Goal: Information Seeking & Learning: Learn about a topic

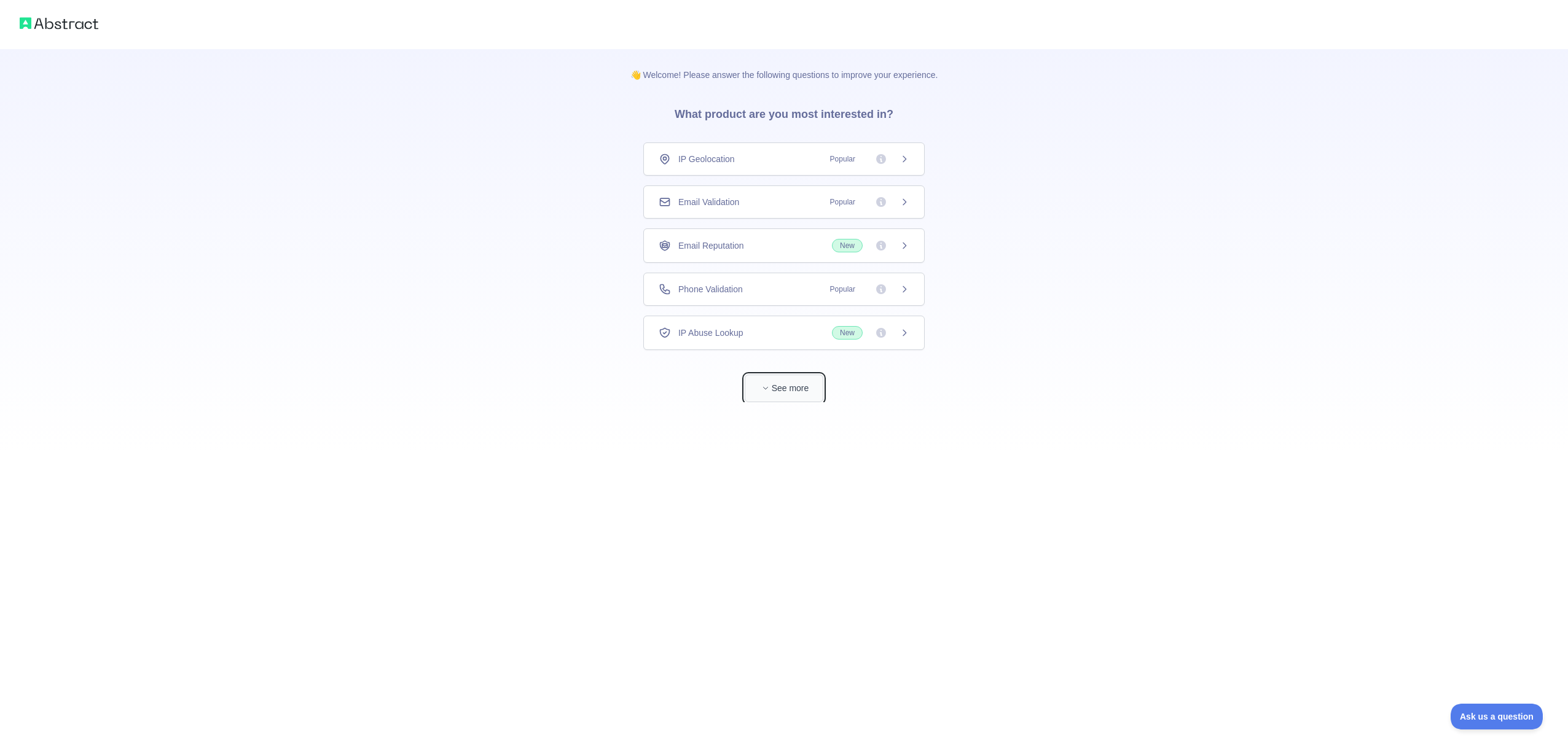
click at [779, 385] on button "See more" at bounding box center [784, 388] width 79 height 28
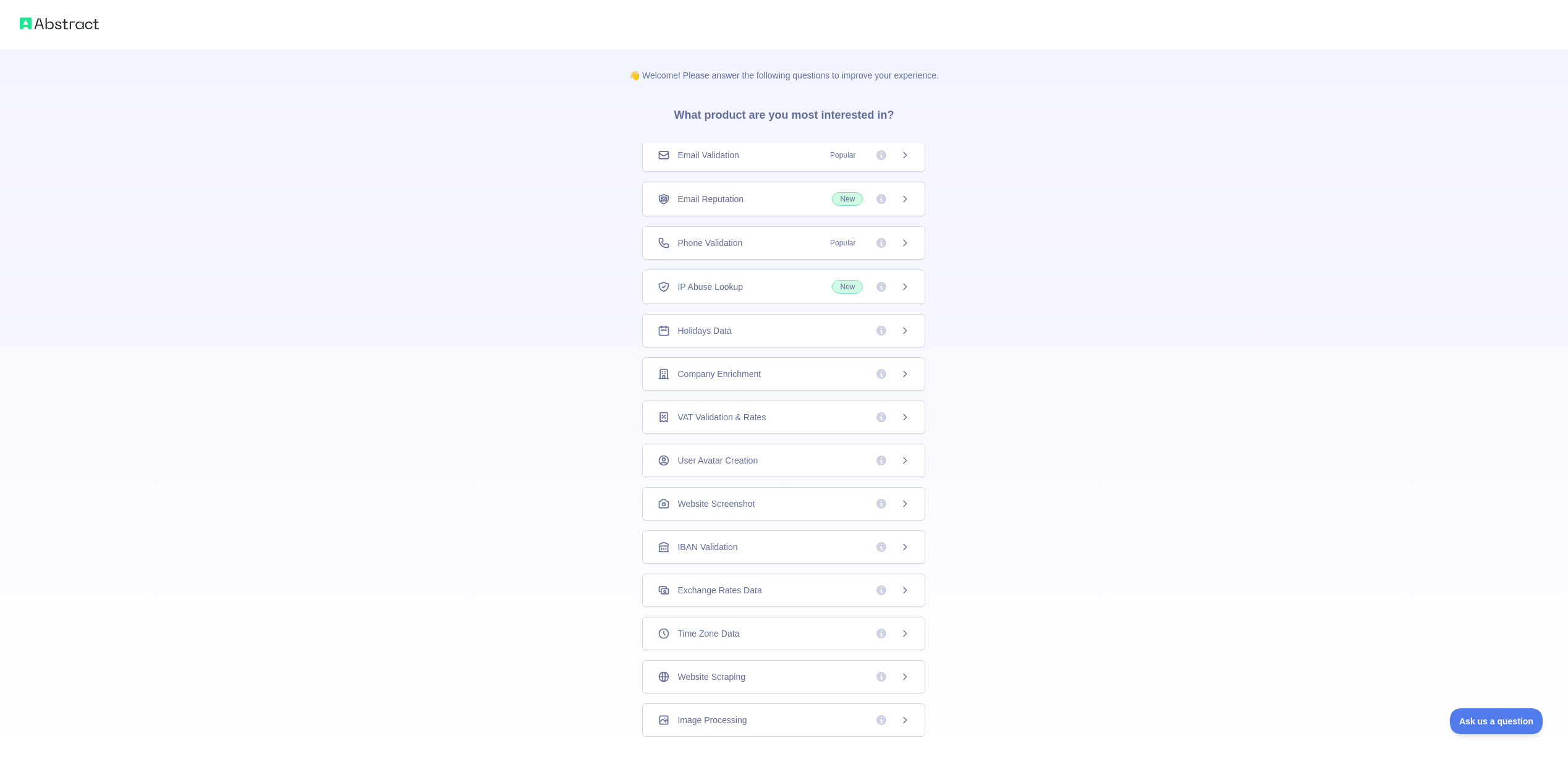
scroll to position [27, 0]
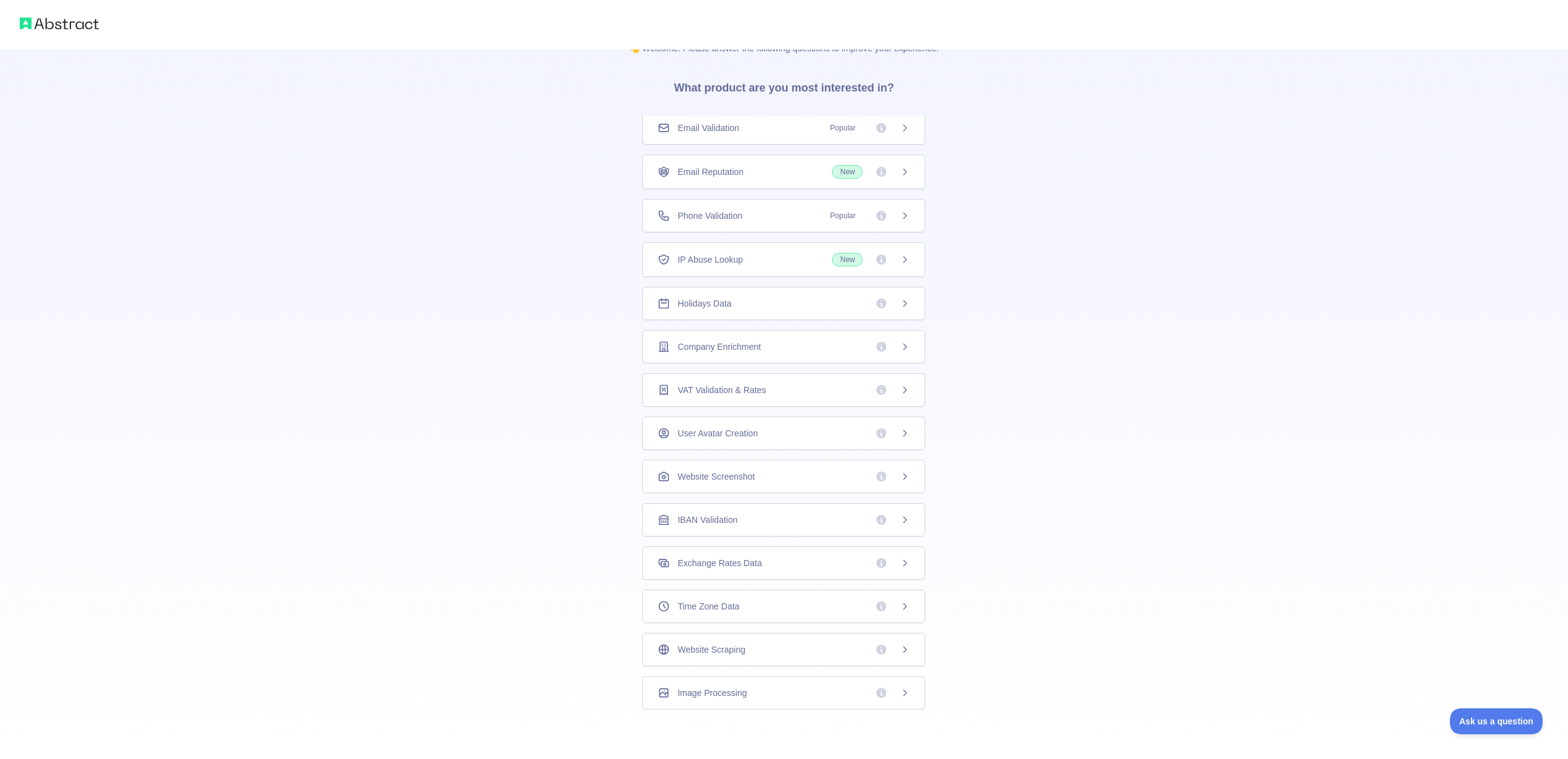
click at [754, 604] on div "Time Zone Data" at bounding box center [783, 606] width 252 height 12
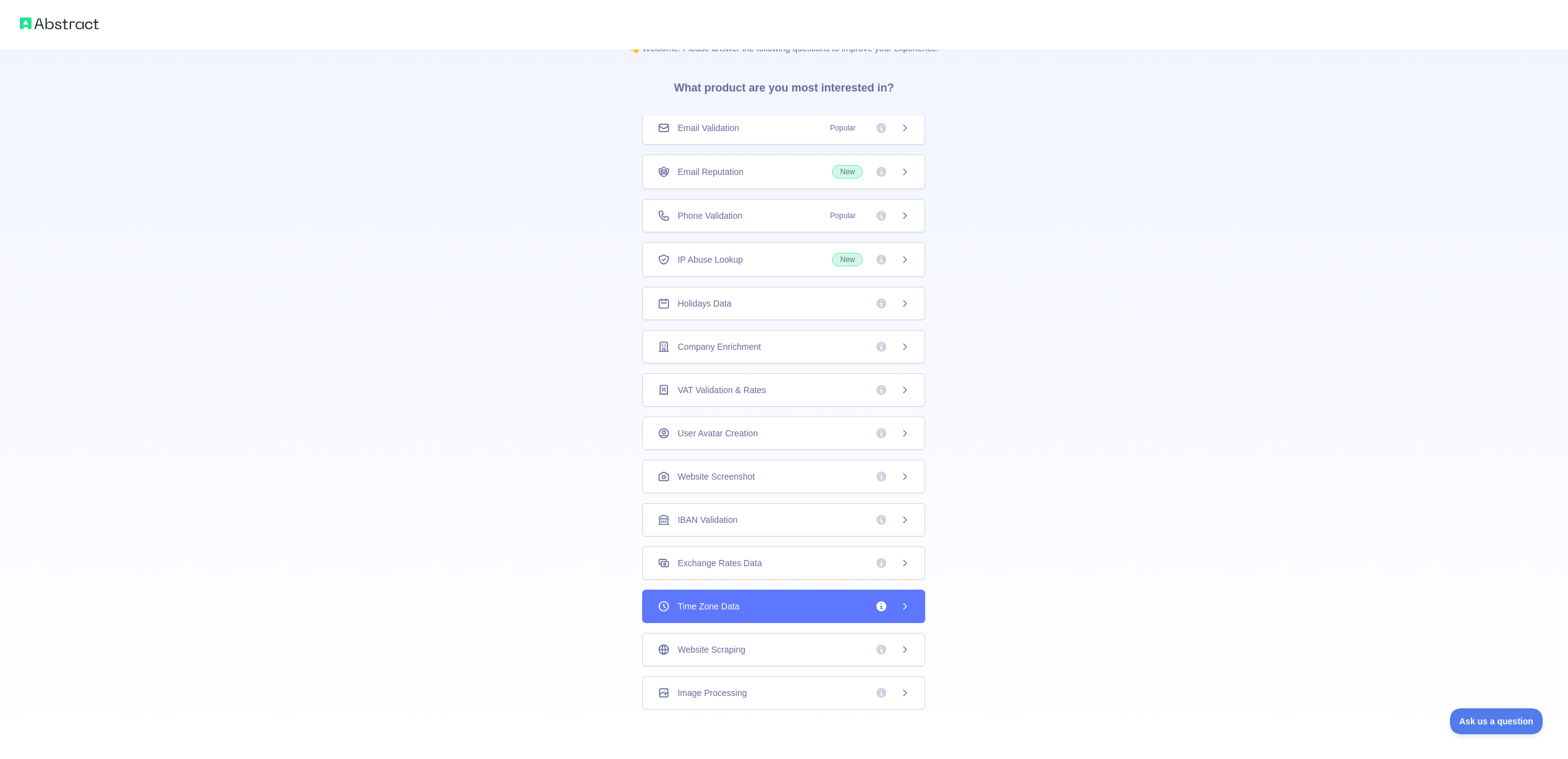
click at [755, 604] on div "Time Zone Data" at bounding box center [783, 606] width 252 height 12
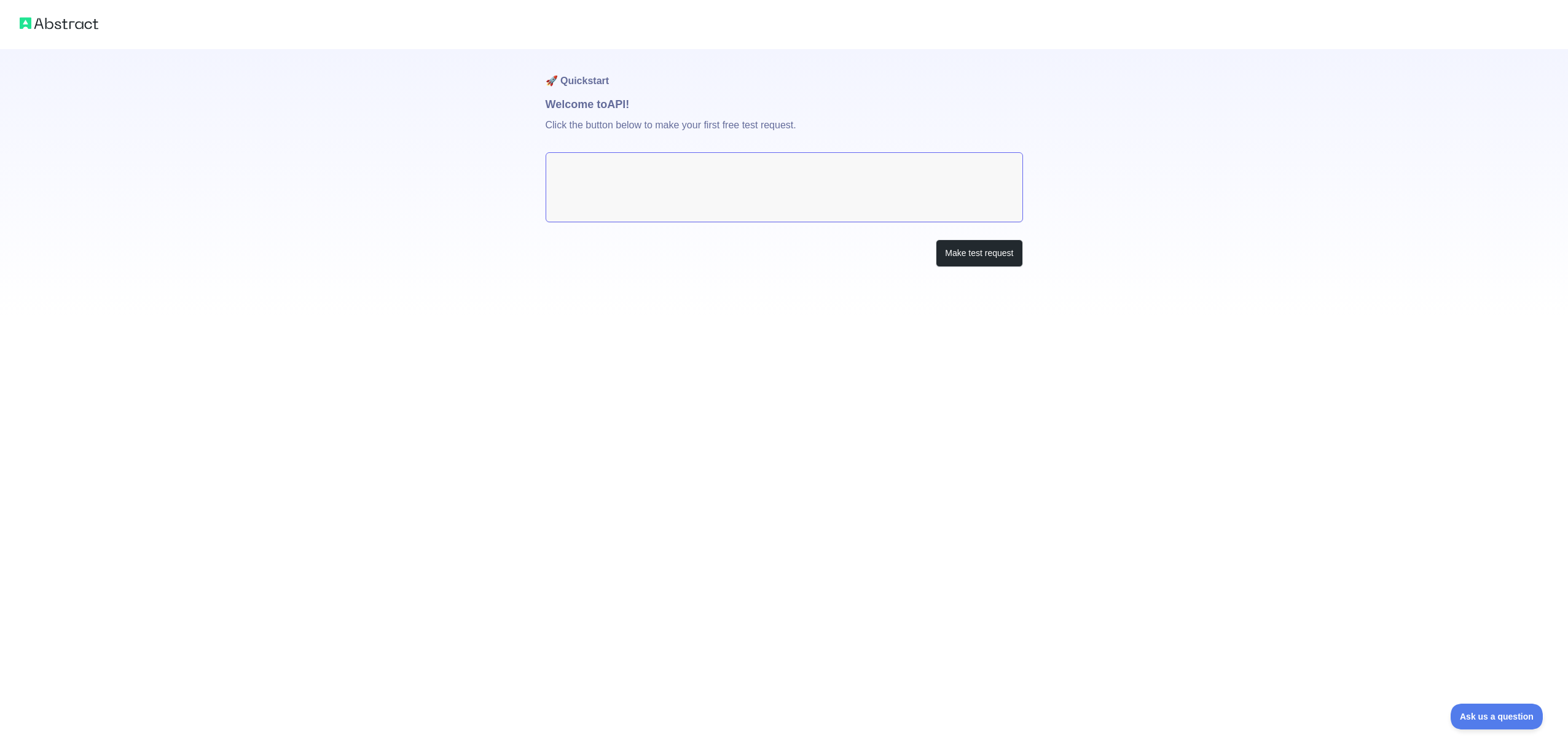
click at [593, 178] on textarea at bounding box center [784, 187] width 478 height 70
click at [753, 194] on textarea at bounding box center [784, 187] width 478 height 70
click at [996, 264] on button "Make test request" at bounding box center [979, 253] width 86 height 28
click at [733, 178] on textarea at bounding box center [784, 187] width 478 height 70
click at [974, 258] on button "Make test request" at bounding box center [979, 253] width 86 height 28
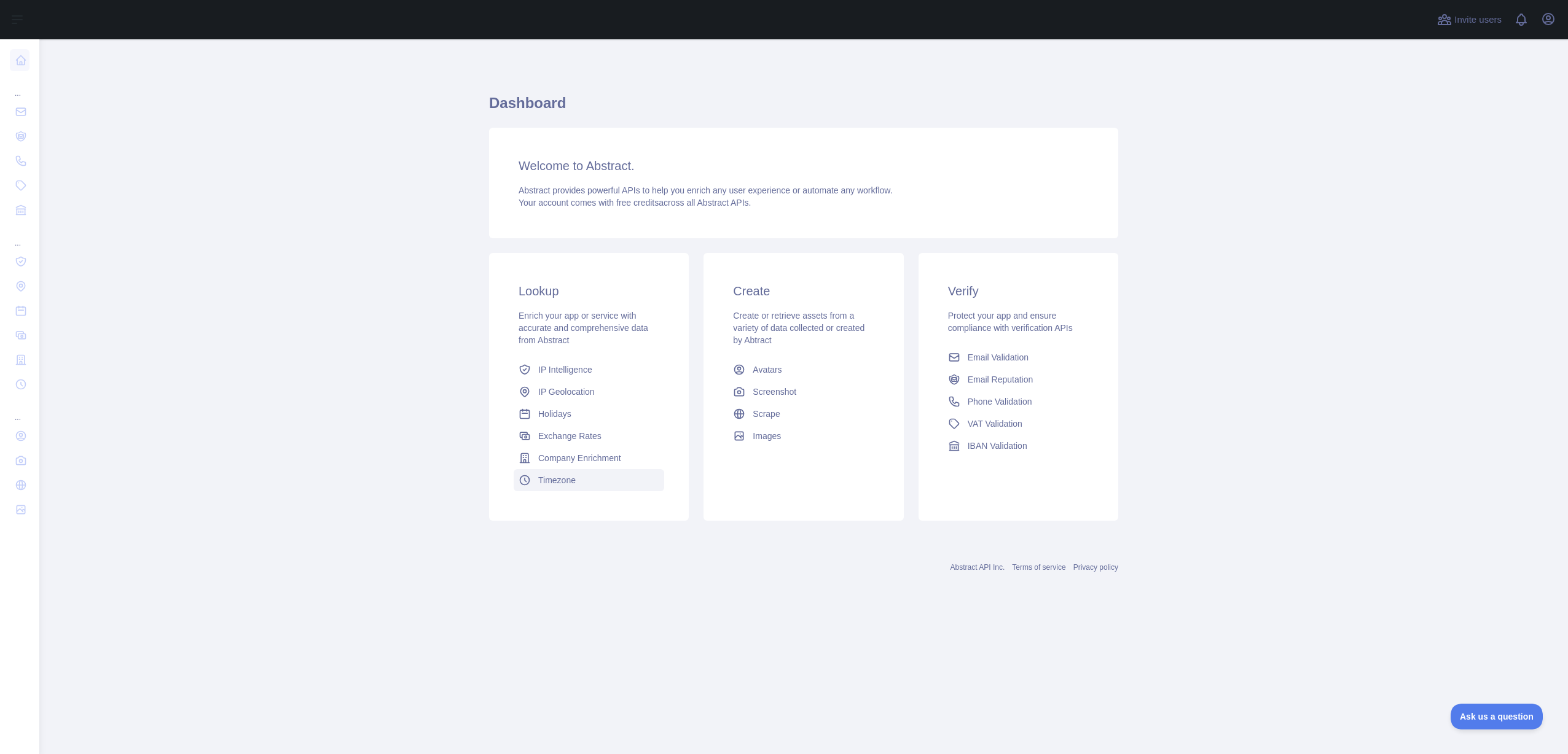
click at [613, 482] on link "Timezone" at bounding box center [589, 479] width 151 height 22
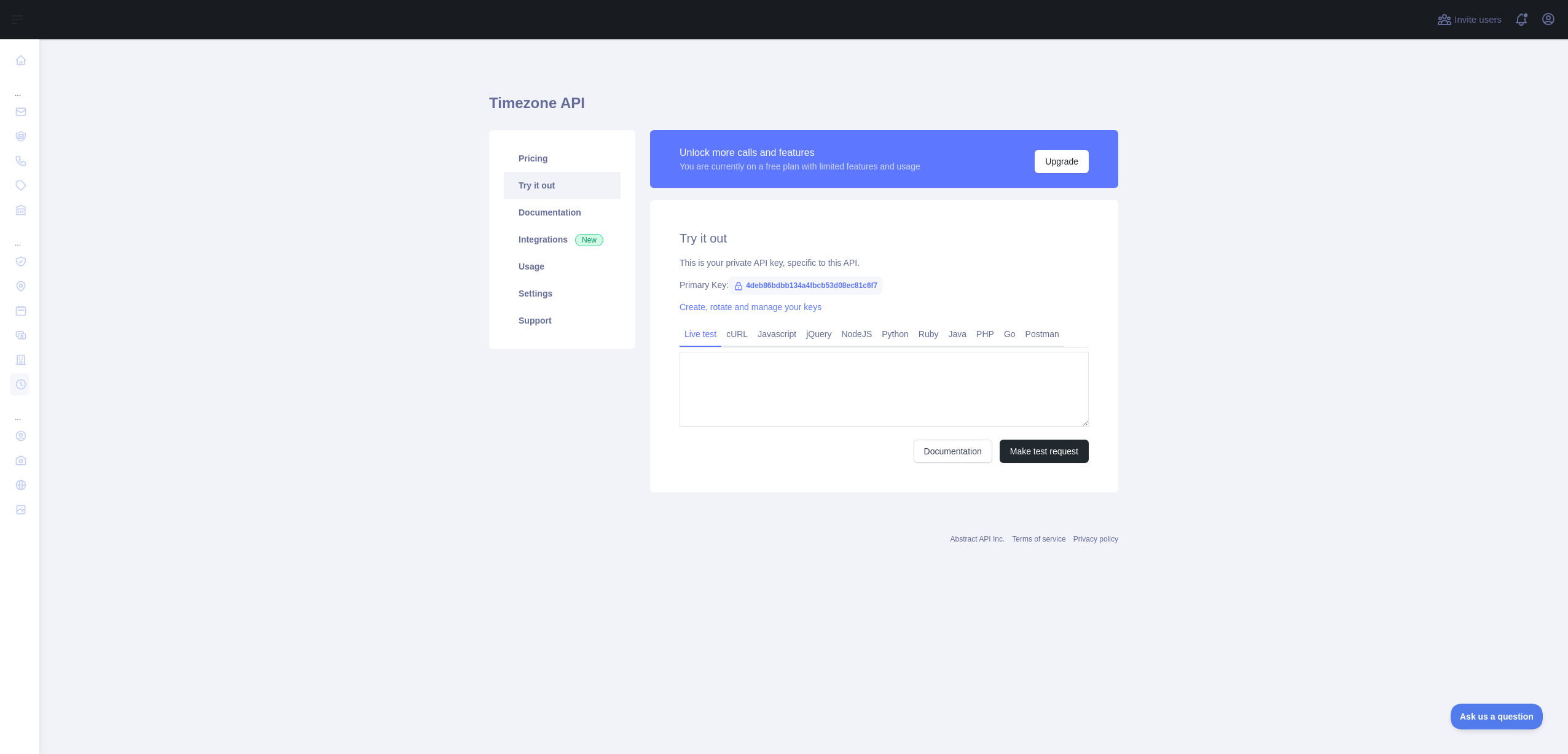
type textarea "**********"
click at [742, 340] on link "cURL" at bounding box center [736, 334] width 31 height 20
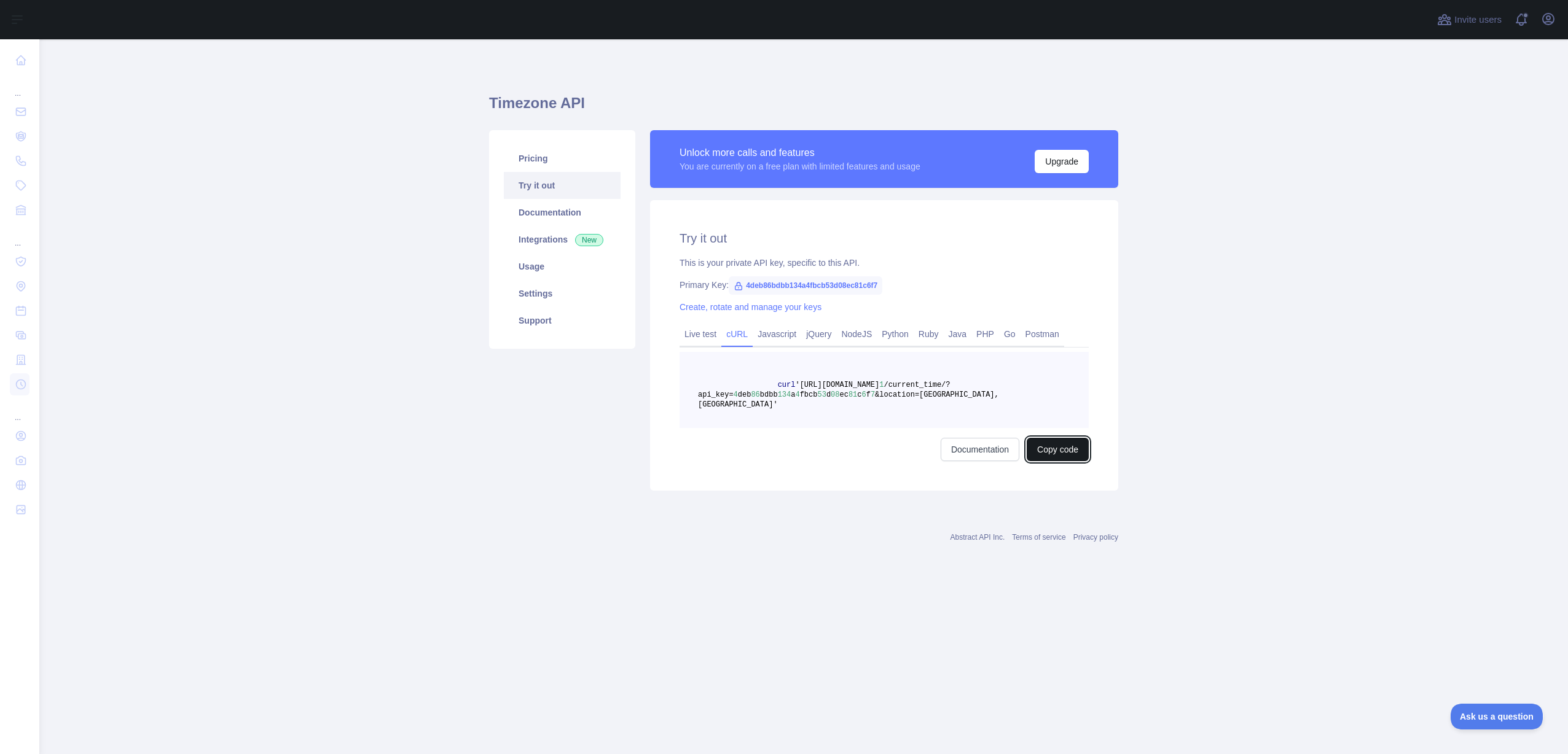
click at [1064, 442] on button "Copy code" at bounding box center [1058, 449] width 62 height 23
click at [711, 334] on link "Live test" at bounding box center [700, 334] width 42 height 20
click at [1014, 453] on button "Make test request" at bounding box center [1044, 451] width 89 height 23
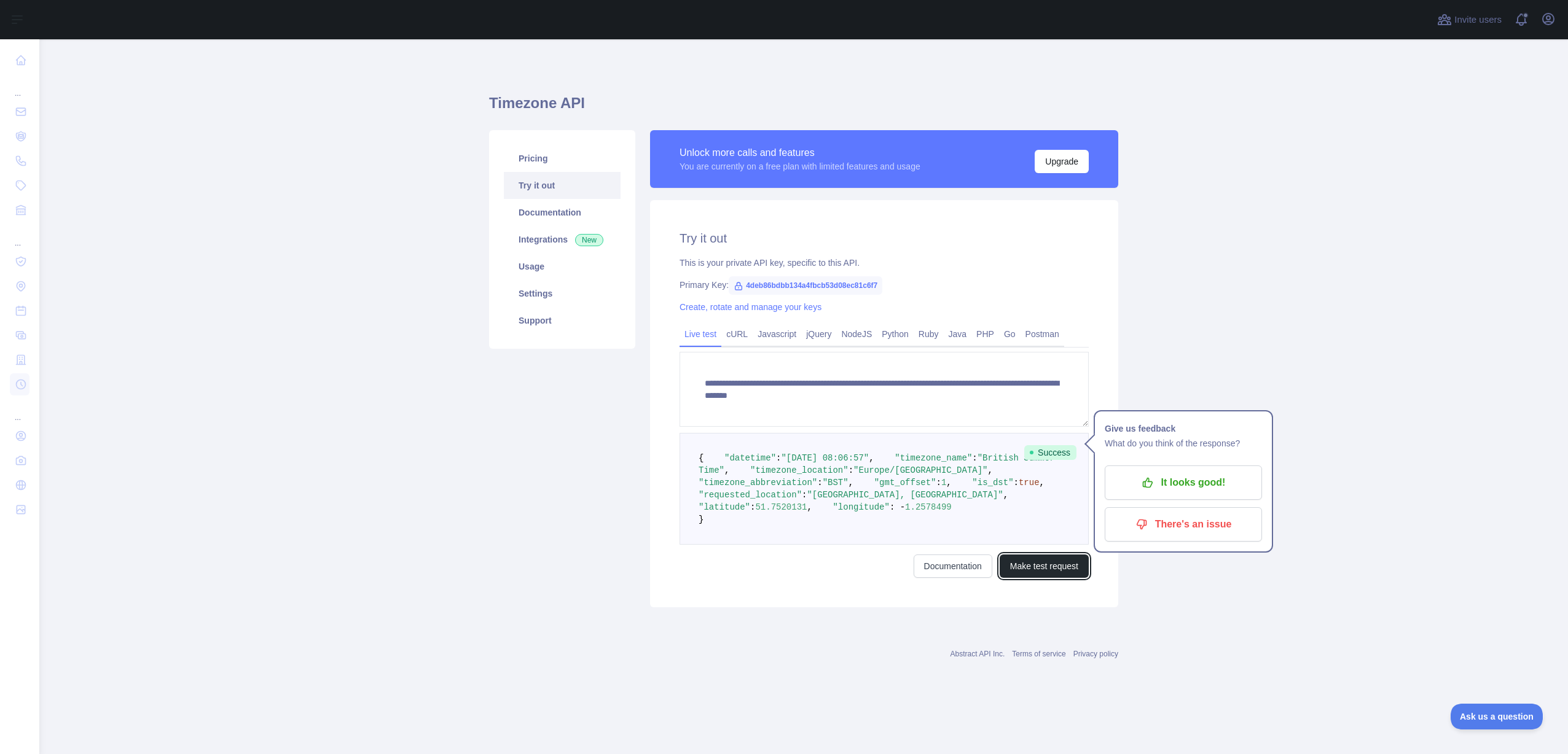
scroll to position [5, 0]
click at [936, 393] on textarea "**********" at bounding box center [884, 389] width 409 height 75
click at [949, 393] on textarea "**********" at bounding box center [884, 389] width 409 height 75
type textarea "**********"
click at [1041, 578] on button "Make test request" at bounding box center [1044, 566] width 89 height 23
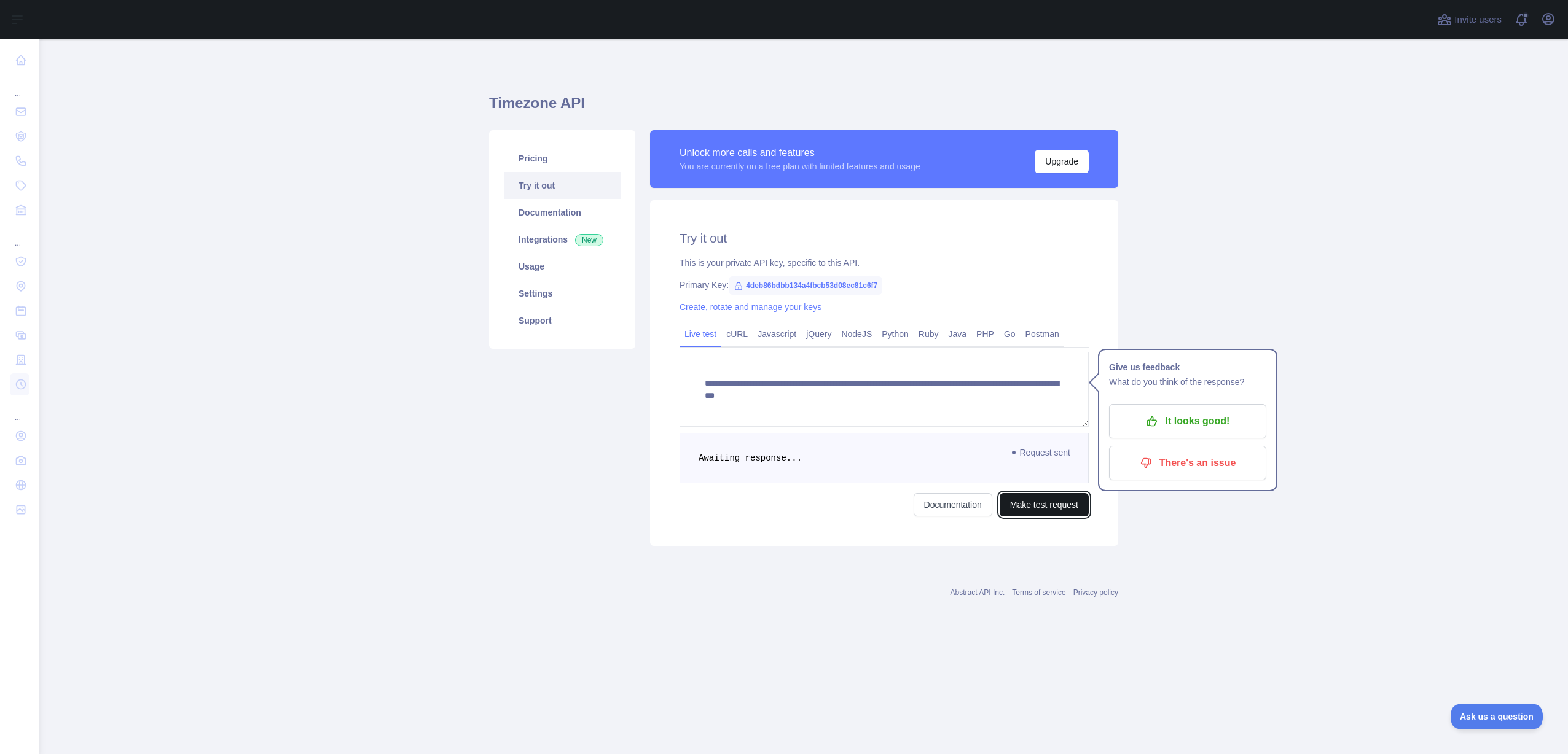
scroll to position [0, 0]
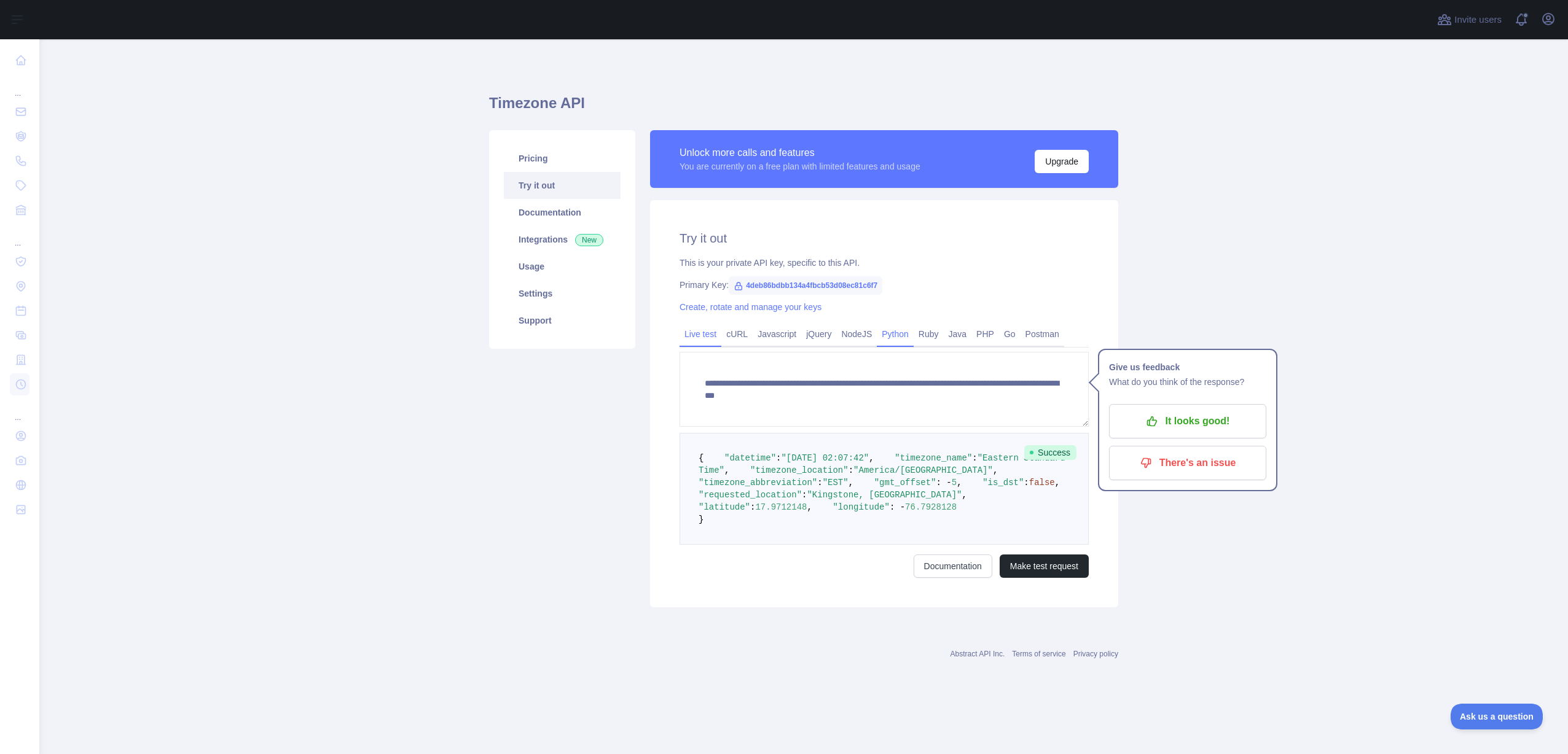
click at [882, 337] on link "Python" at bounding box center [895, 334] width 37 height 20
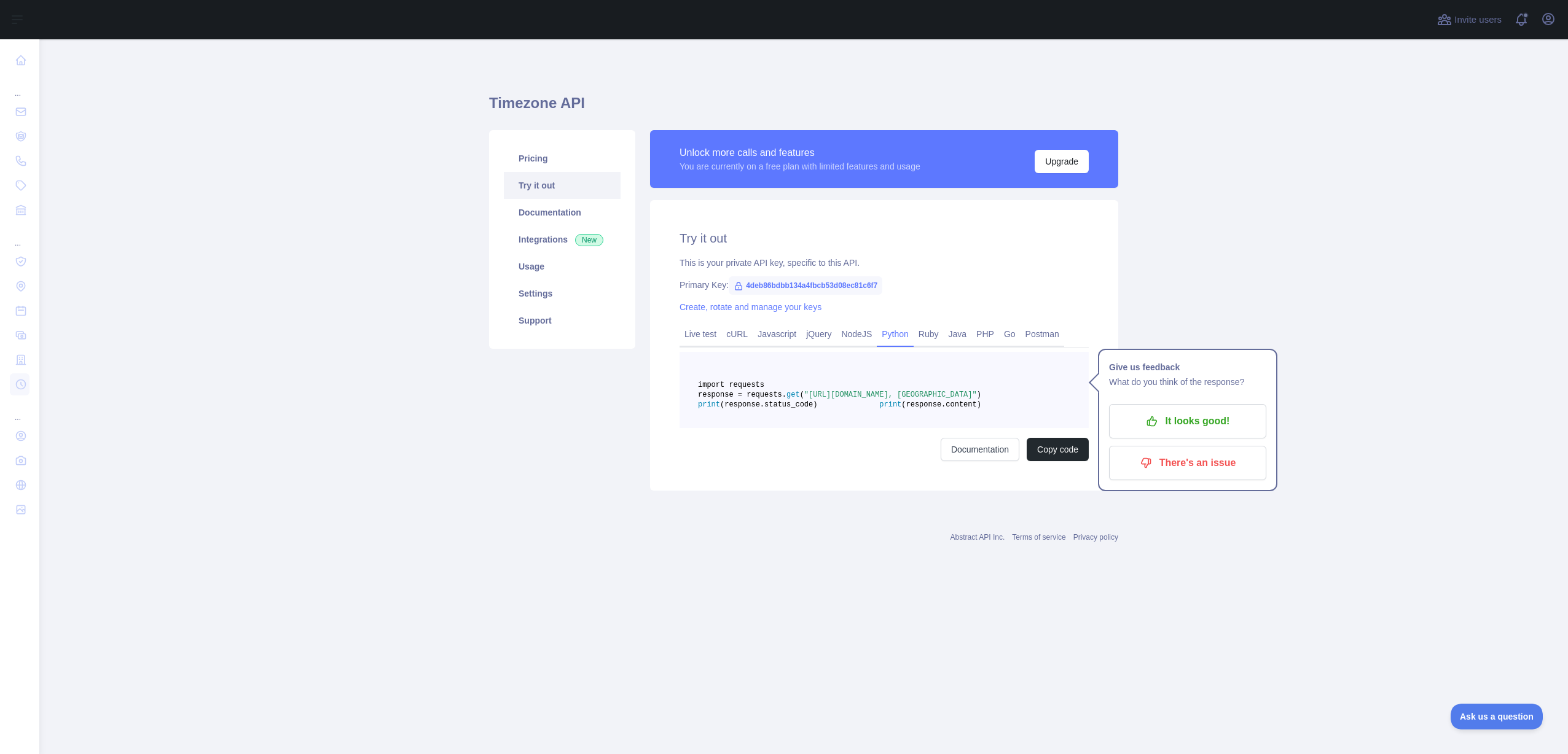
click at [907, 428] on pre "import requests response = requests. get ( "https://timezone.abstractapi.com/v1…" at bounding box center [884, 389] width 409 height 76
drag, startPoint x: 1053, startPoint y: 160, endPoint x: 1016, endPoint y: 156, distance: 37.2
click at [979, 186] on div "Unlock more calls and features You are currently on a free plan with limited fe…" at bounding box center [884, 159] width 468 height 57
drag, startPoint x: 1077, startPoint y: 165, endPoint x: 1059, endPoint y: 165, distance: 18.0
click at [1059, 165] on button "Upgrade" at bounding box center [1061, 161] width 54 height 23
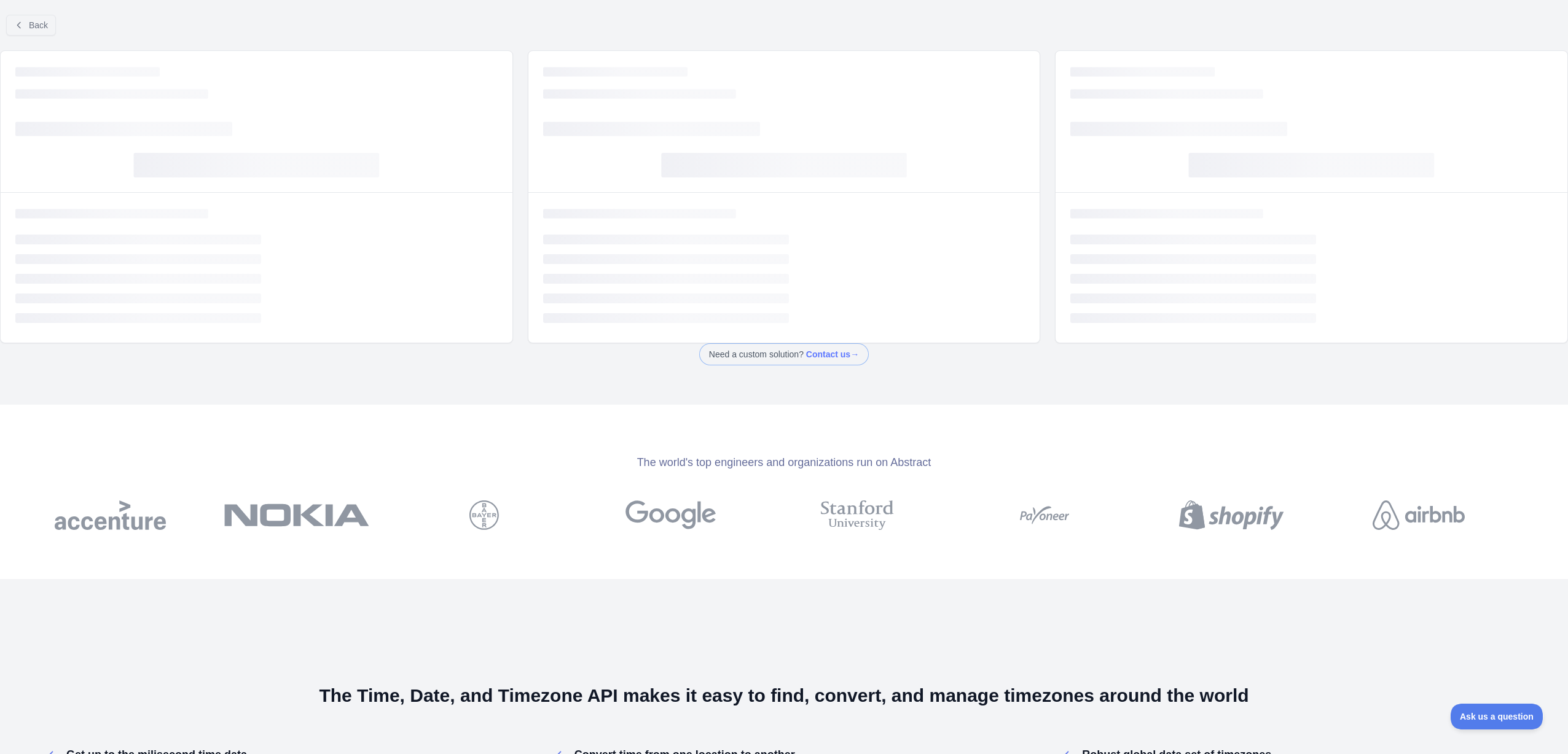
click at [1059, 165] on div "Loading... Loading... Loading... Loading..." at bounding box center [1311, 121] width 512 height 141
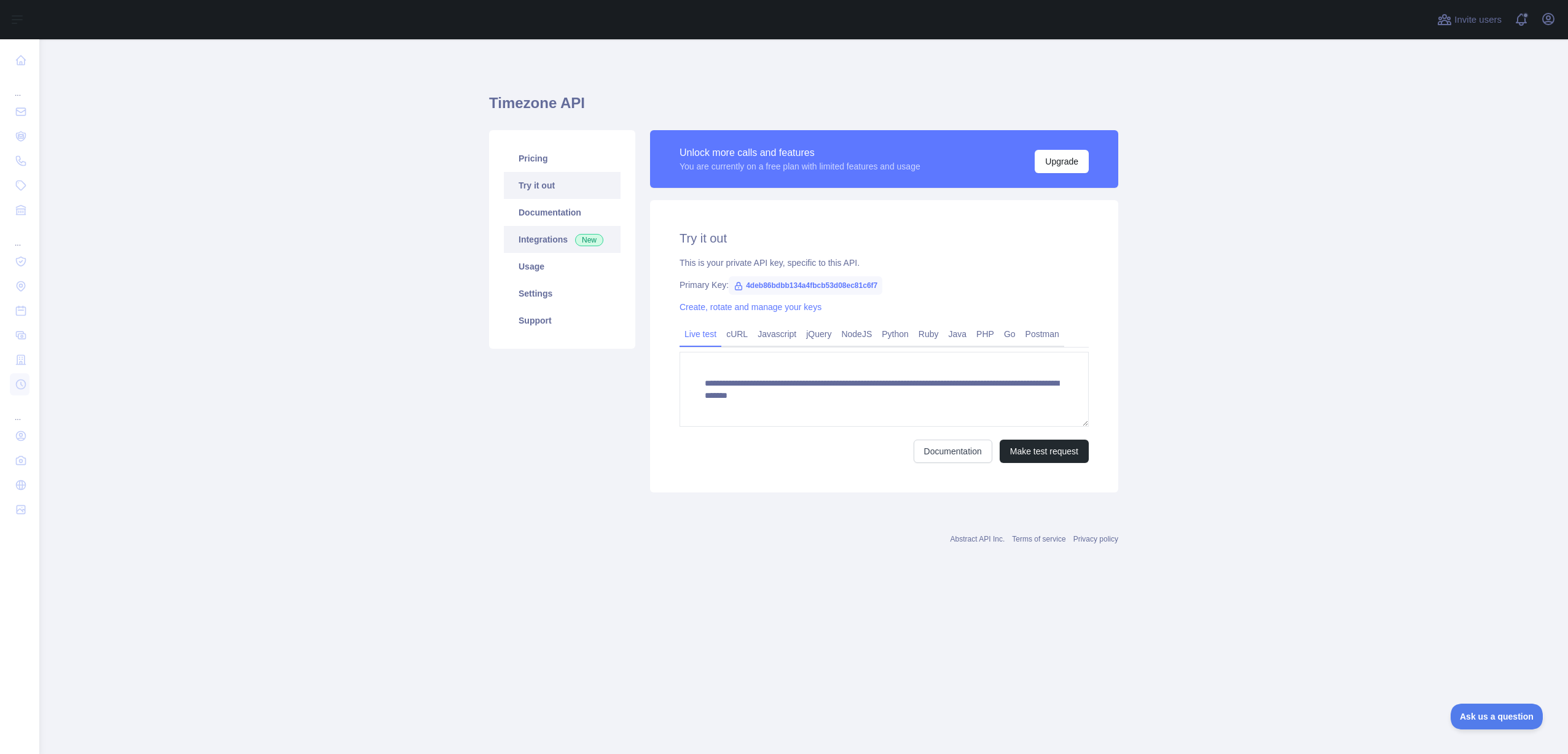
click at [527, 241] on link "Integrations New" at bounding box center [562, 240] width 117 height 27
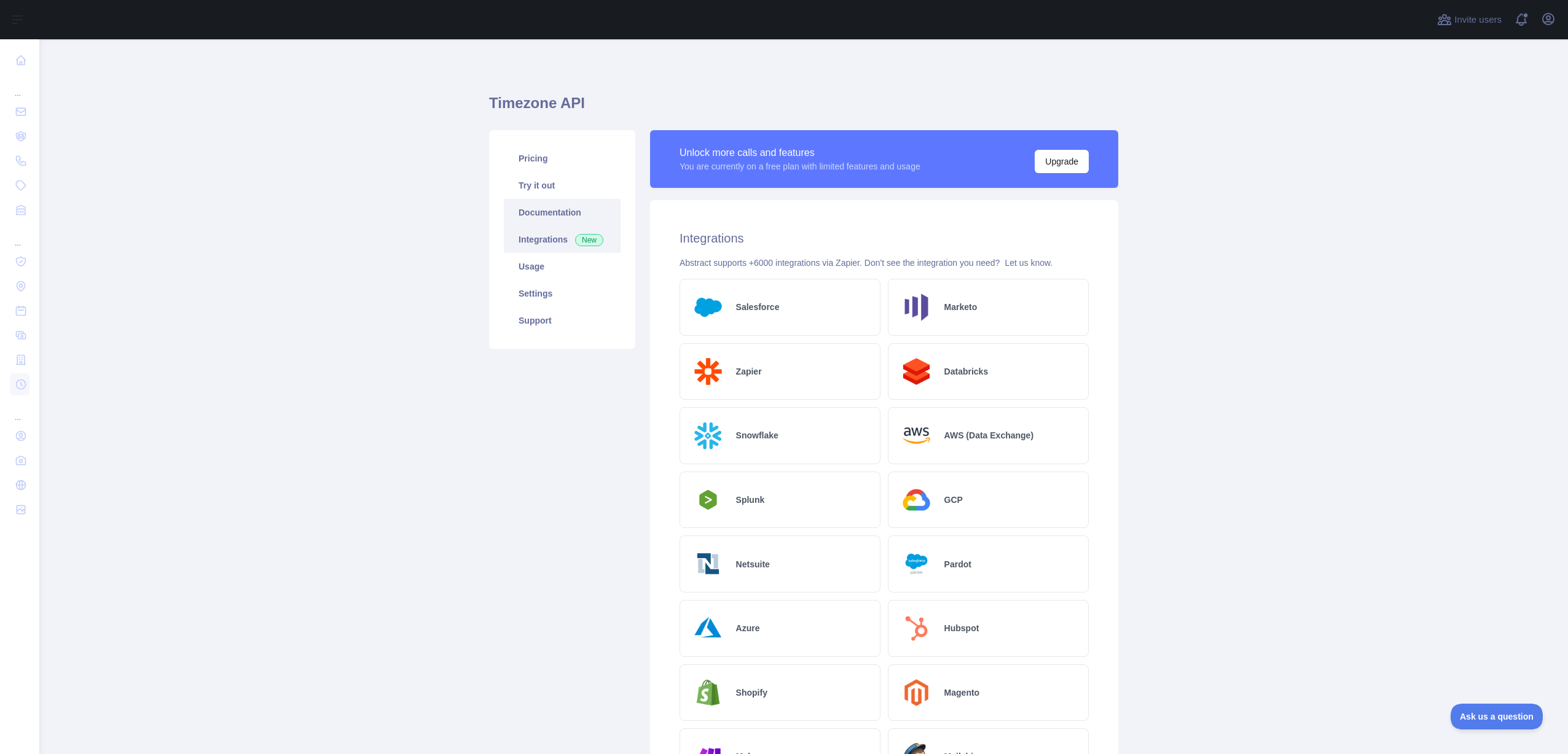
click at [565, 204] on link "Documentation" at bounding box center [562, 213] width 117 height 27
click at [531, 165] on link "Pricing" at bounding box center [562, 159] width 117 height 27
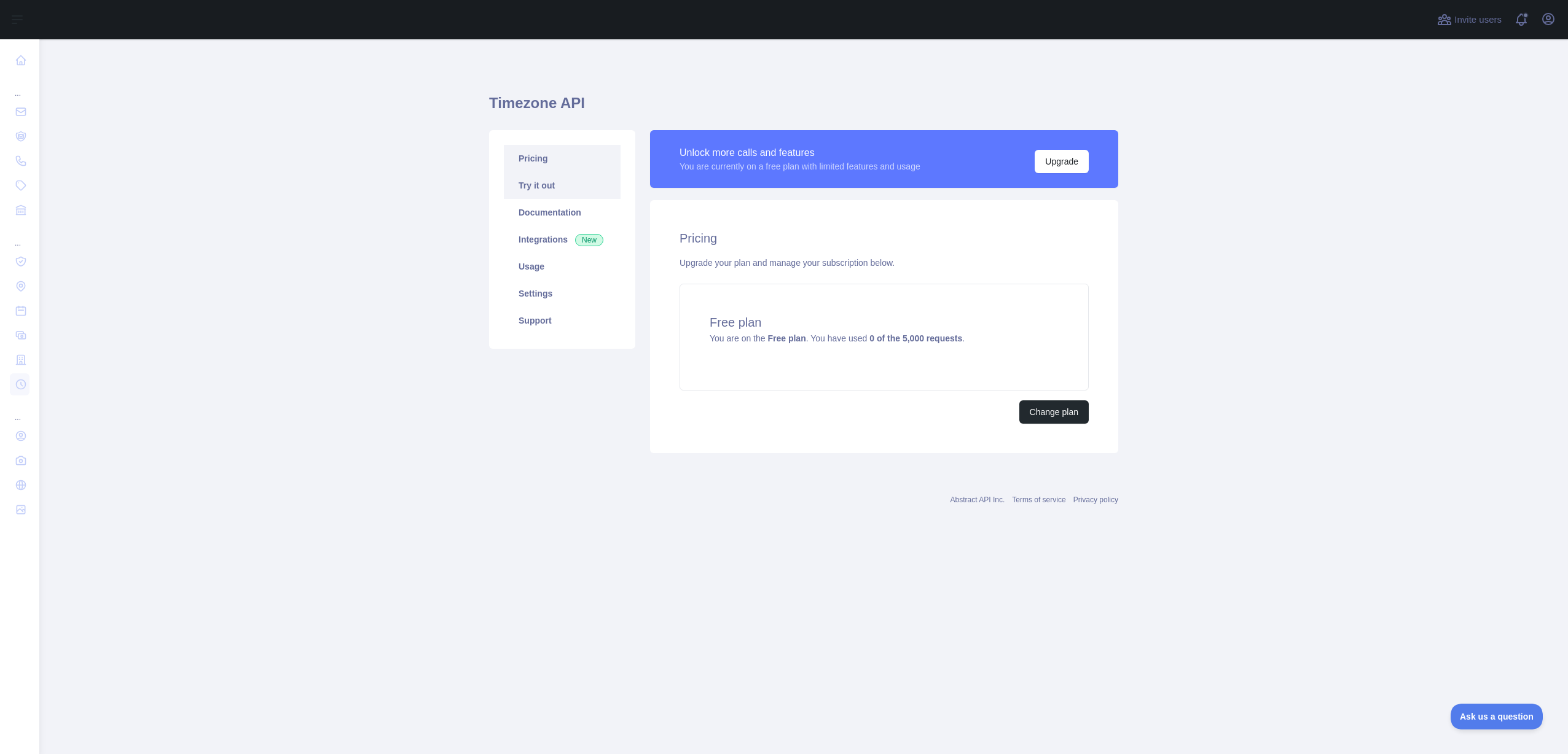
click at [586, 184] on link "Try it out" at bounding box center [562, 185] width 117 height 27
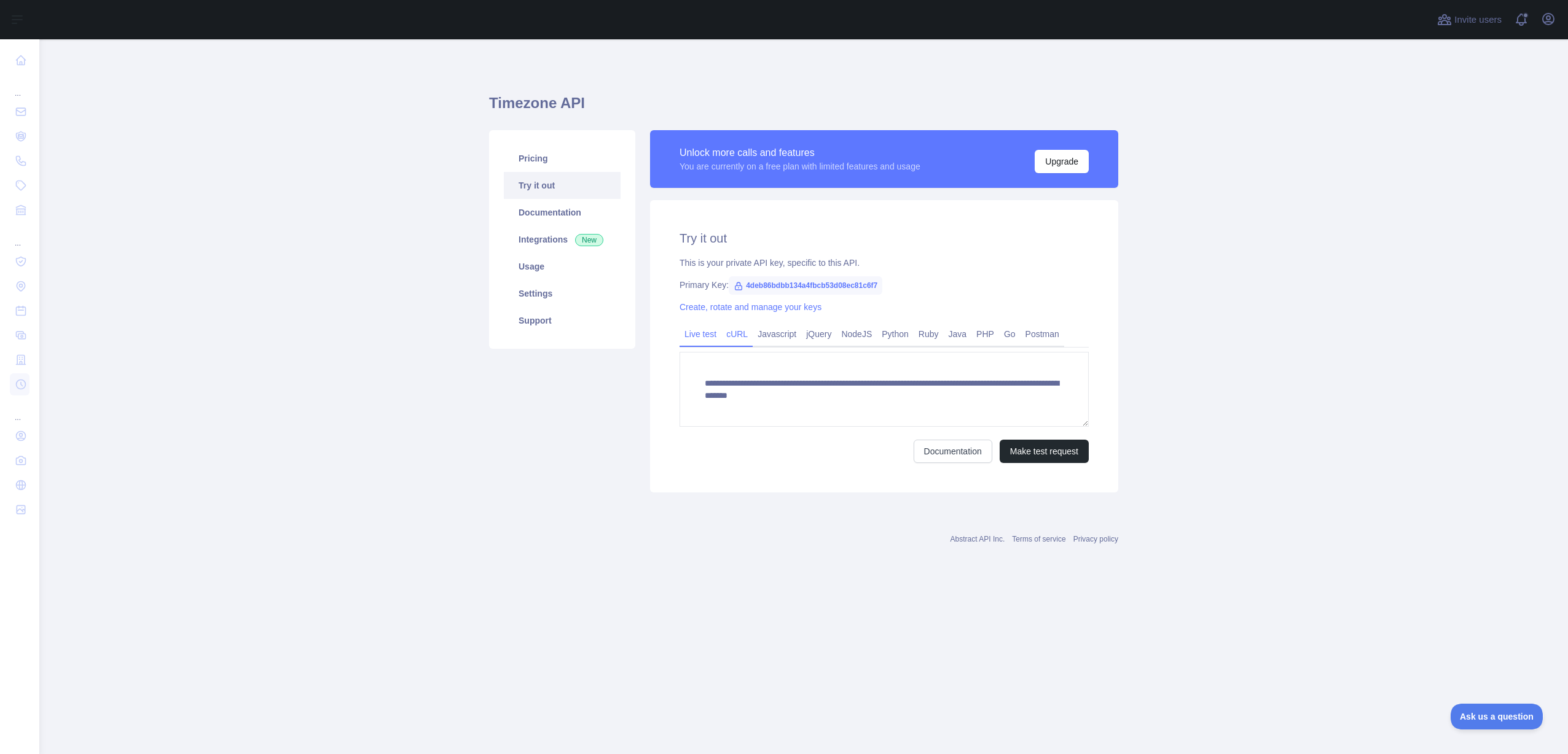
click at [742, 336] on link "cURL" at bounding box center [736, 334] width 31 height 20
drag, startPoint x: 1035, startPoint y: 395, endPoint x: 776, endPoint y: 382, distance: 259.3
click at [776, 382] on pre "curl 'https://timezone.abstractapi.com/v 1 /current_time/?api_key= 4 deb 86 bdb…" at bounding box center [884, 389] width 409 height 76
copy span "curl 'https://timezone.abstractapi.com/v 1 /current_time/?api_key= 4 deb 86 bdb…"
click at [704, 337] on link "Live test" at bounding box center [700, 334] width 42 height 20
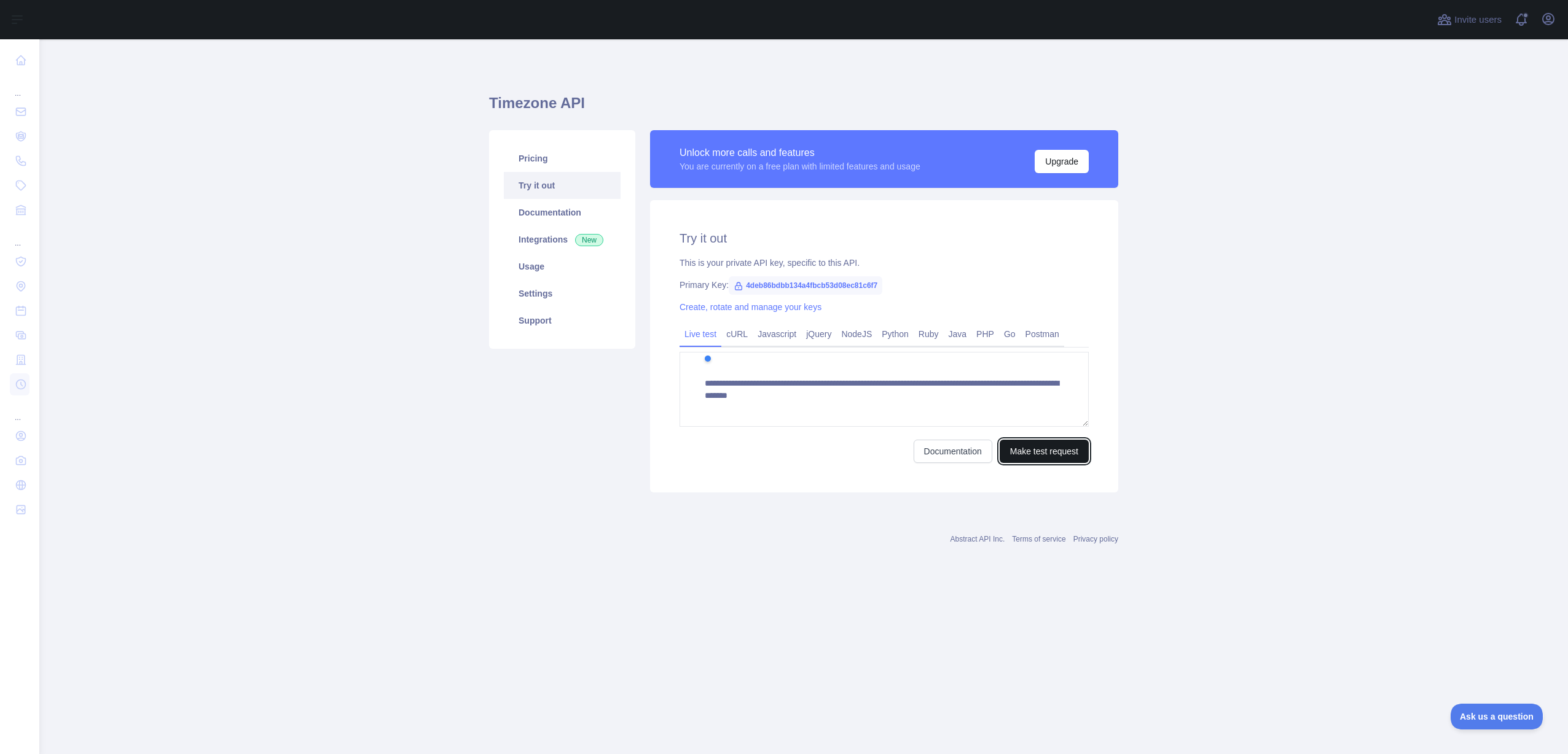
click at [1010, 454] on button "Make test request" at bounding box center [1044, 451] width 89 height 23
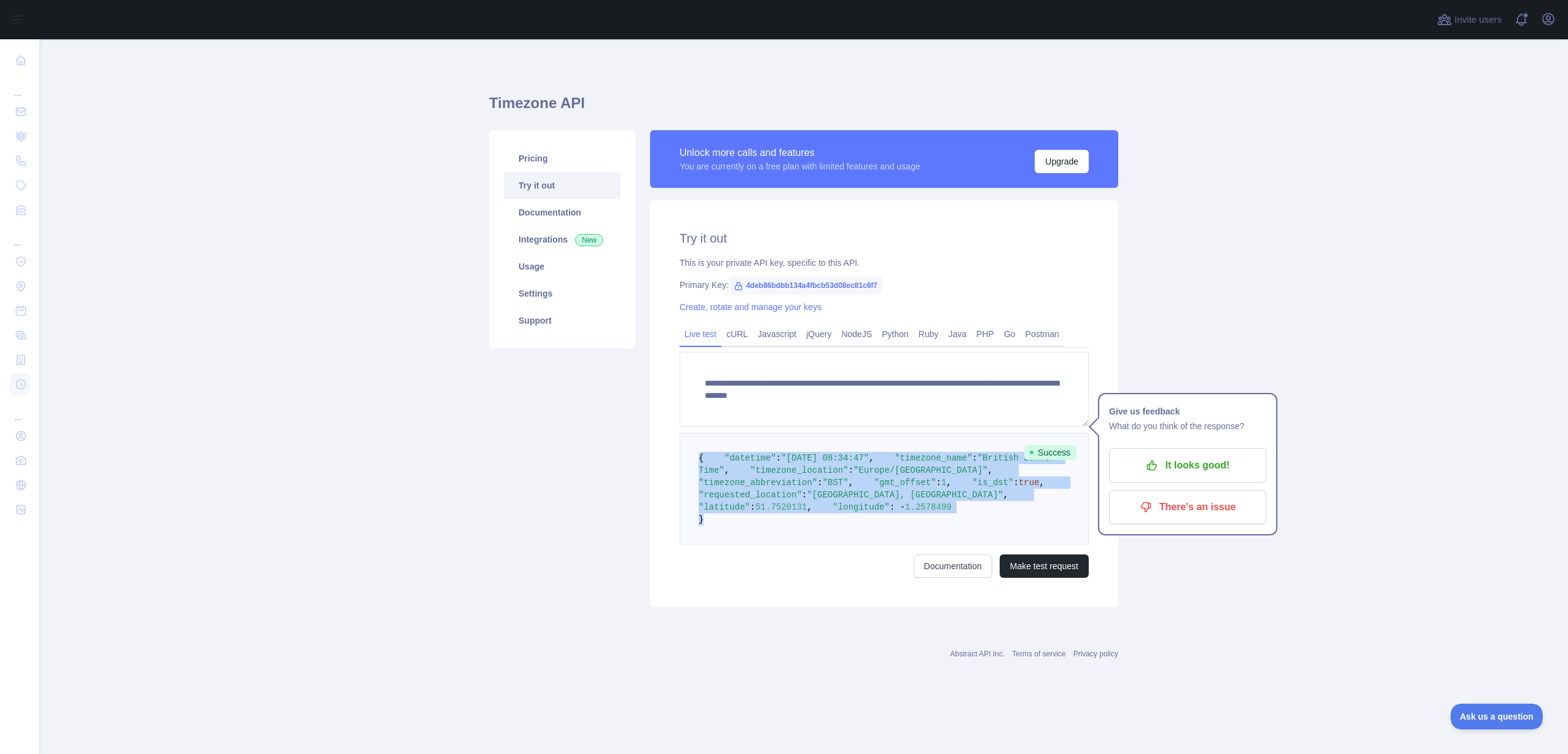
drag, startPoint x: 713, startPoint y: 587, endPoint x: 686, endPoint y: 452, distance: 137.7
click at [686, 452] on pre "{ "datetime" : "2025-09-29 08:34:47" , "timezone_name" : "British Summer Time" …" at bounding box center [884, 489] width 409 height 112
copy code "{ "datetime" : "2025-09-29 08:34:47" , "timezone_name" : "British Summer Time" …"
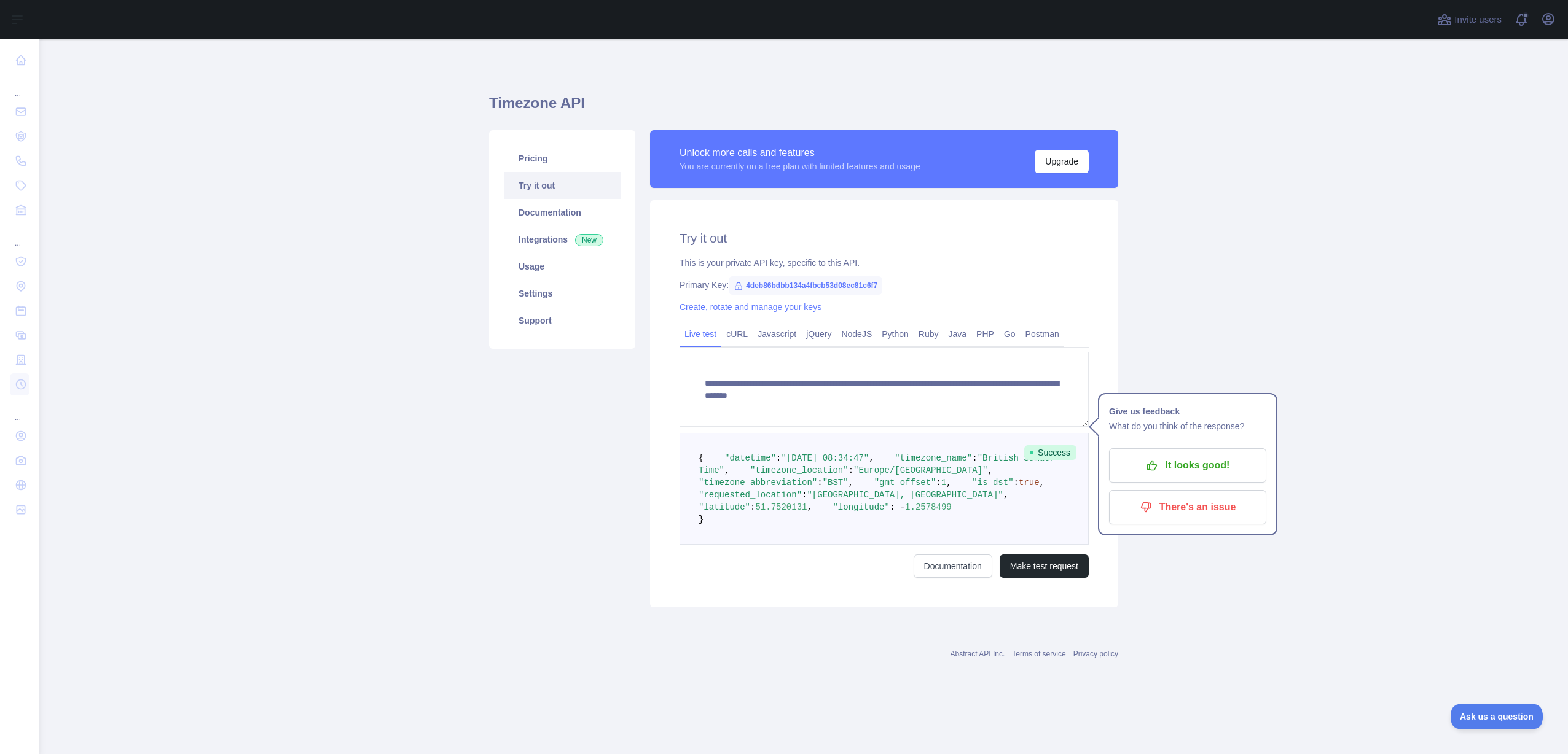
click at [891, 290] on div "Primary Key: 4deb86bdbb134a4fbcb53d08ec81c6f7" at bounding box center [884, 285] width 409 height 12
drag, startPoint x: 894, startPoint y: 286, endPoint x: 740, endPoint y: 288, distance: 154.0
click at [740, 288] on div "Primary Key: 4deb86bdbb134a4fbcb53d08ec81c6f7" at bounding box center [884, 285] width 409 height 12
copy span "4deb86bdbb134a4fbcb53d08ec81c6f7"
